Goal: Task Accomplishment & Management: Use online tool/utility

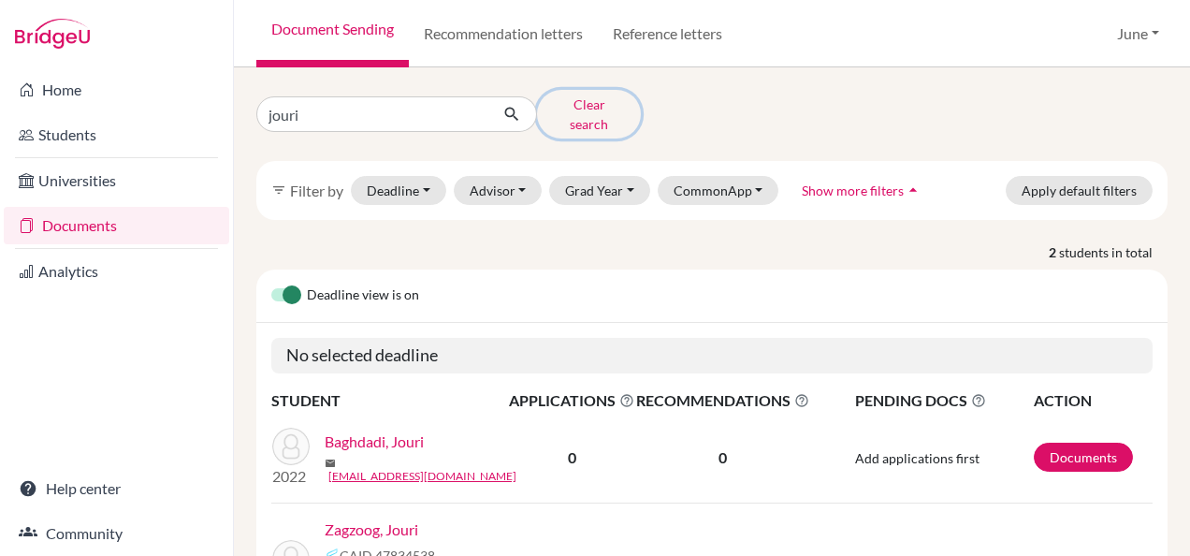
click at [588, 101] on button "Clear search" at bounding box center [589, 114] width 104 height 49
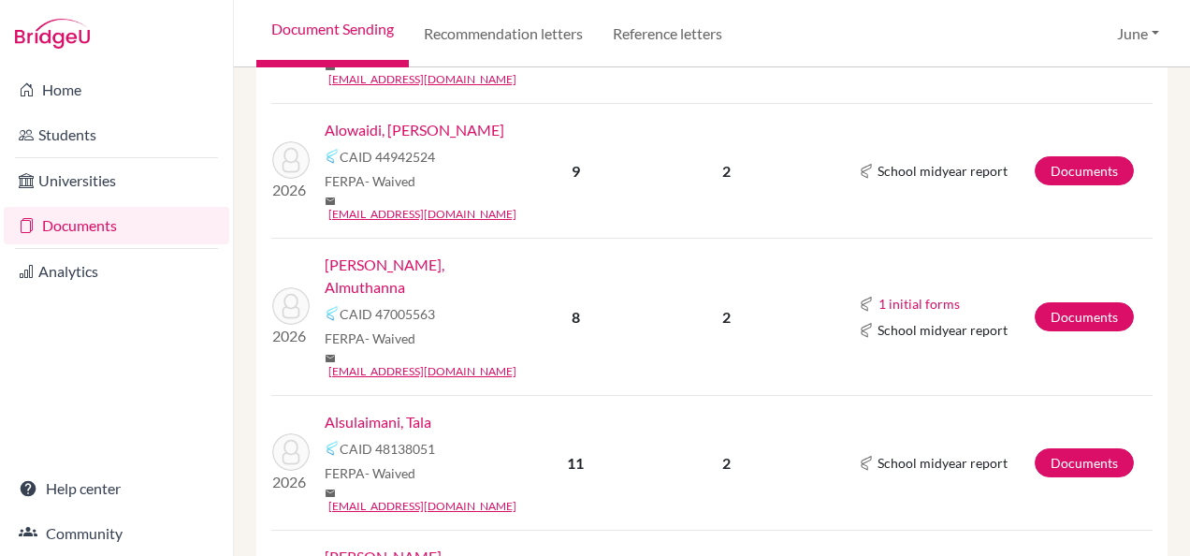
scroll to position [655, 0]
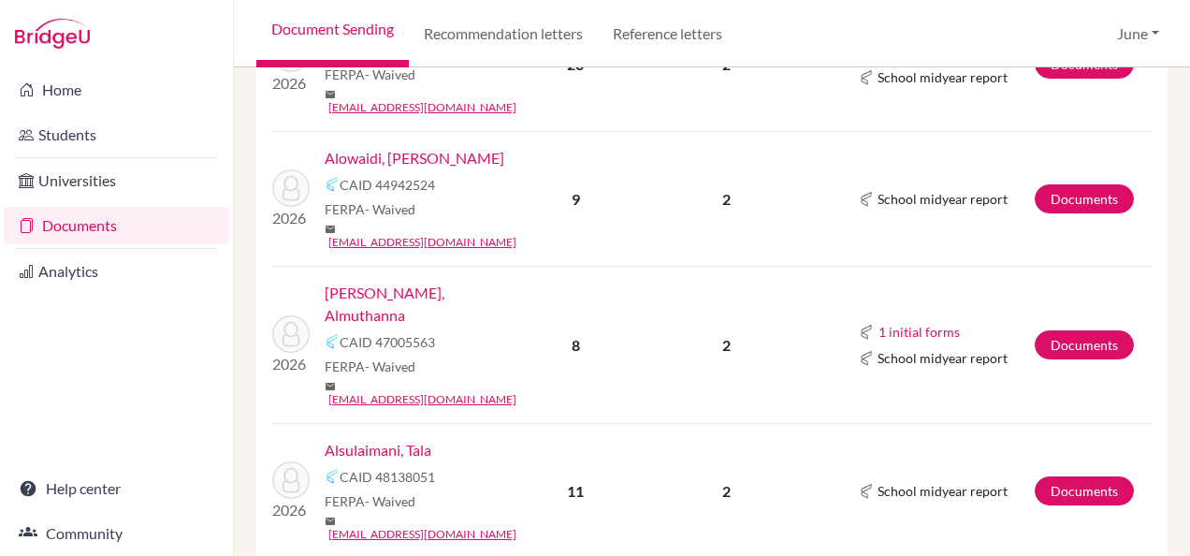
click at [367, 439] on link "Alsulaimani, Tala" at bounding box center [378, 450] width 107 height 22
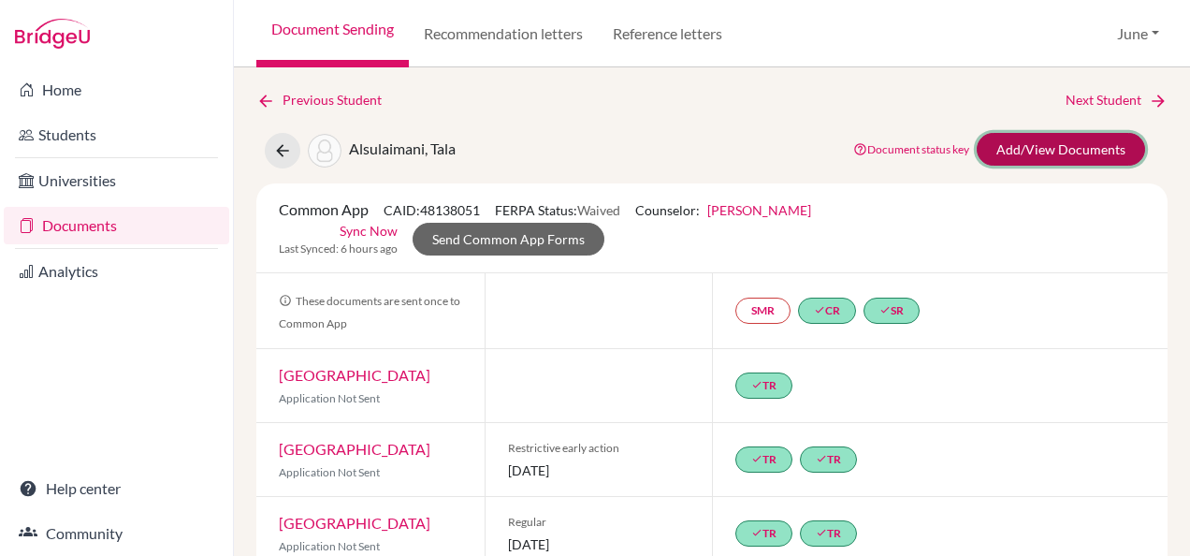
click at [986, 135] on link "Add/View Documents" at bounding box center [1061, 149] width 168 height 33
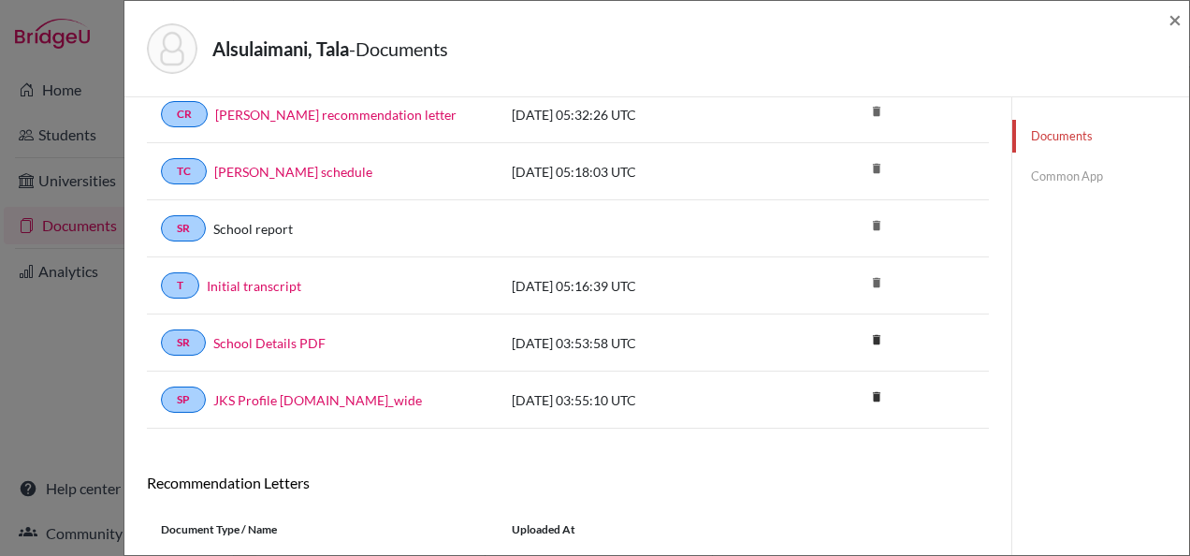
scroll to position [266, 0]
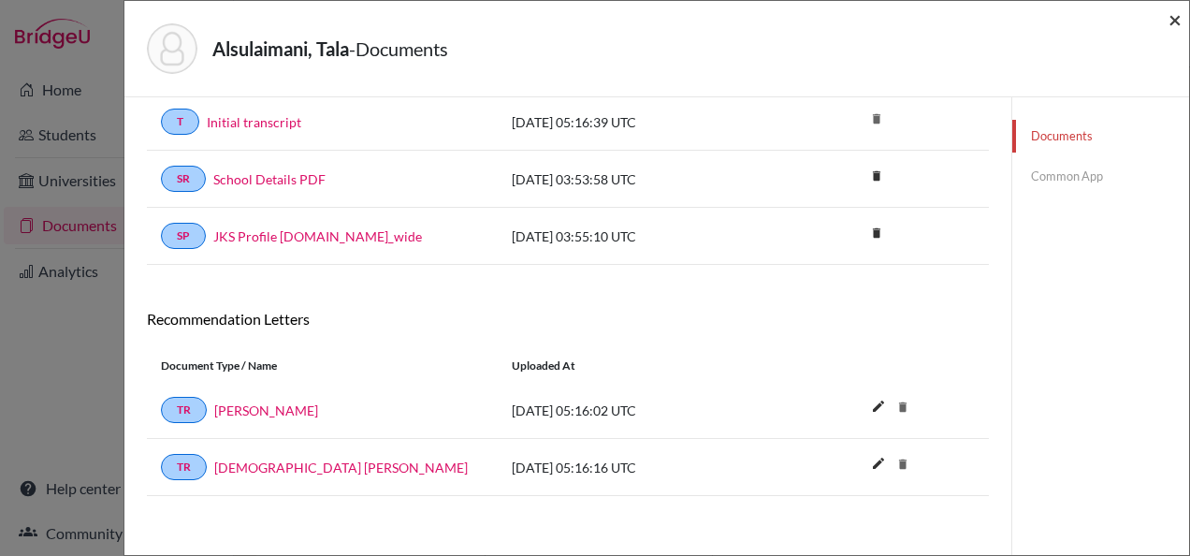
click at [1176, 14] on span "×" at bounding box center [1174, 19] width 13 height 27
